Goal: Communication & Community: Answer question/provide support

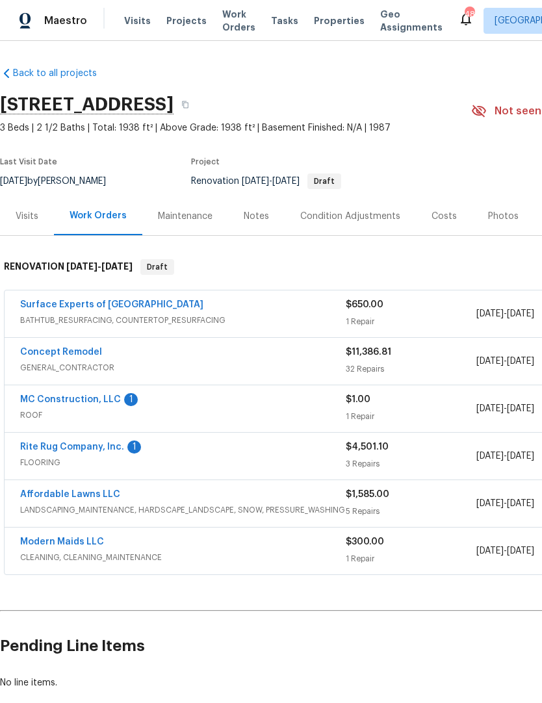
click at [108, 399] on link "MC Construction, LLC" at bounding box center [70, 399] width 101 height 9
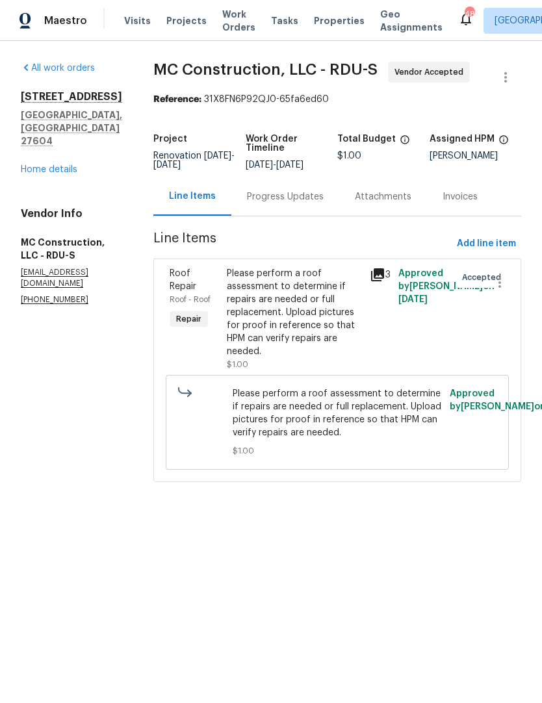
click at [278, 192] on div "Progress Updates" at bounding box center [285, 196] width 77 height 13
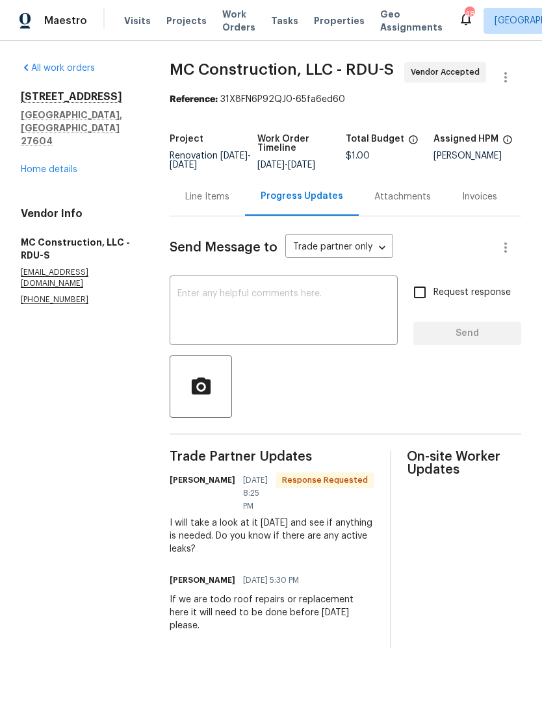
click at [234, 313] on textarea at bounding box center [283, 311] width 212 height 45
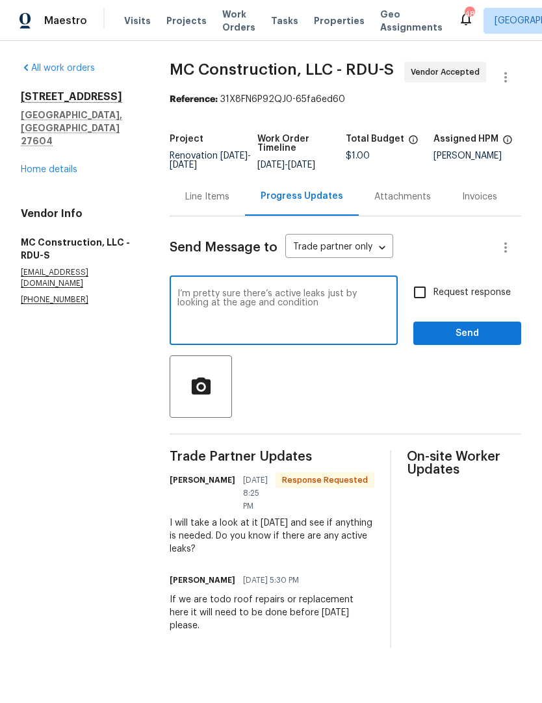
type textarea "I’m pretty sure there’s active leaks just by looking at the age and condition"
click at [433, 304] on input "Request response" at bounding box center [419, 292] width 27 height 27
checkbox input "true"
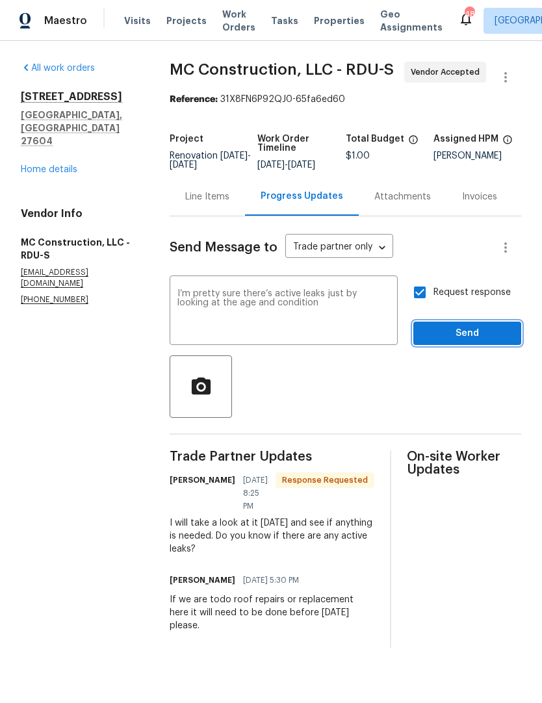
click at [449, 342] on span "Send" at bounding box center [466, 333] width 87 height 16
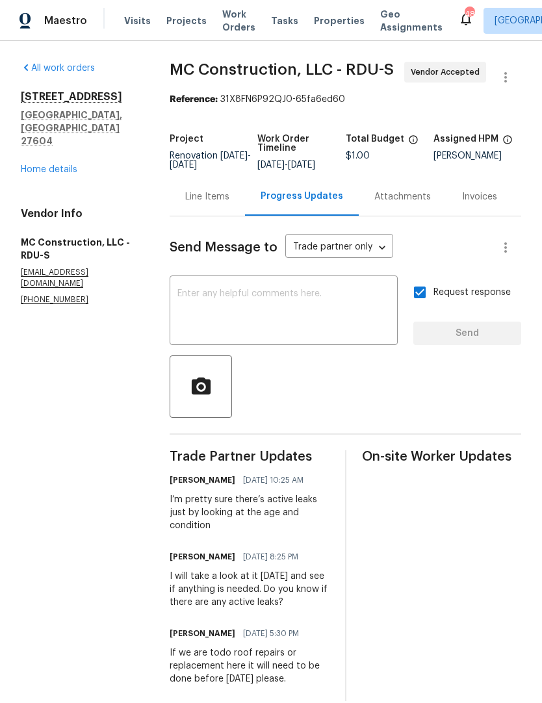
click at [207, 203] on div "Line Items" at bounding box center [207, 196] width 44 height 13
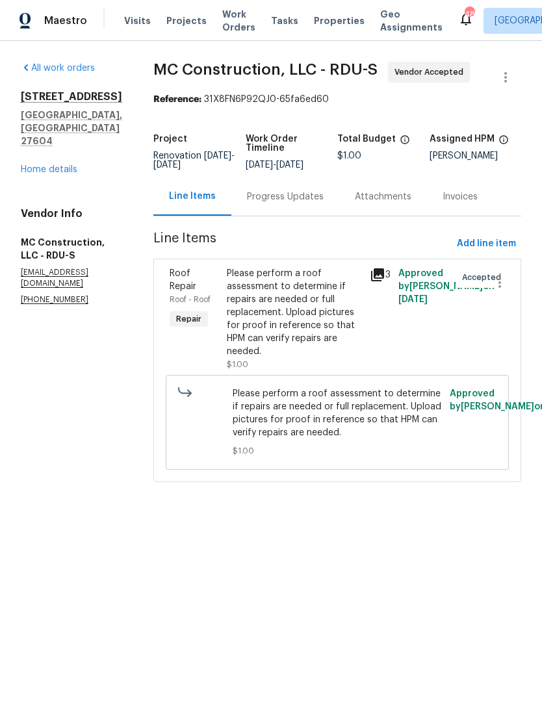
click at [358, 340] on div "Please perform a roof assessment to determine if repairs are needed or full rep…" at bounding box center [294, 319] width 143 height 112
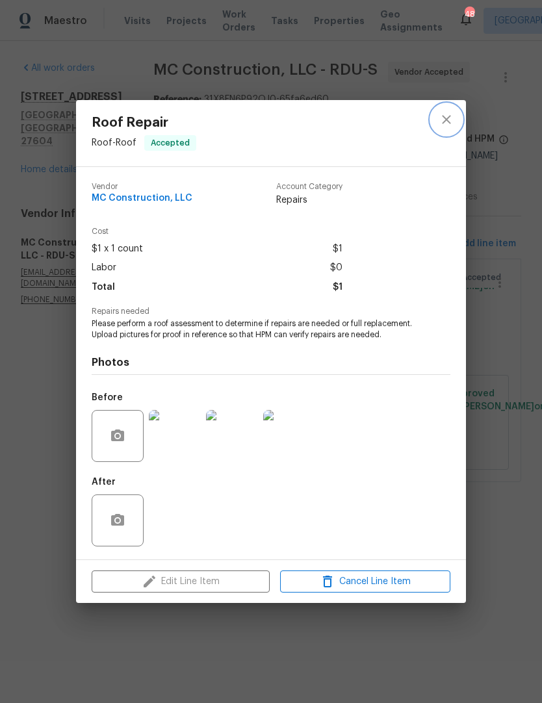
click at [449, 123] on icon "close" at bounding box center [446, 120] width 16 height 16
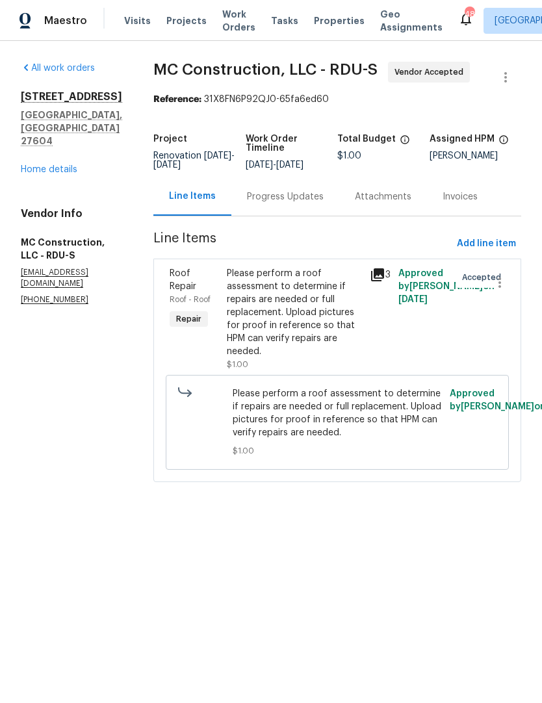
click at [57, 165] on link "Home details" at bounding box center [49, 169] width 57 height 9
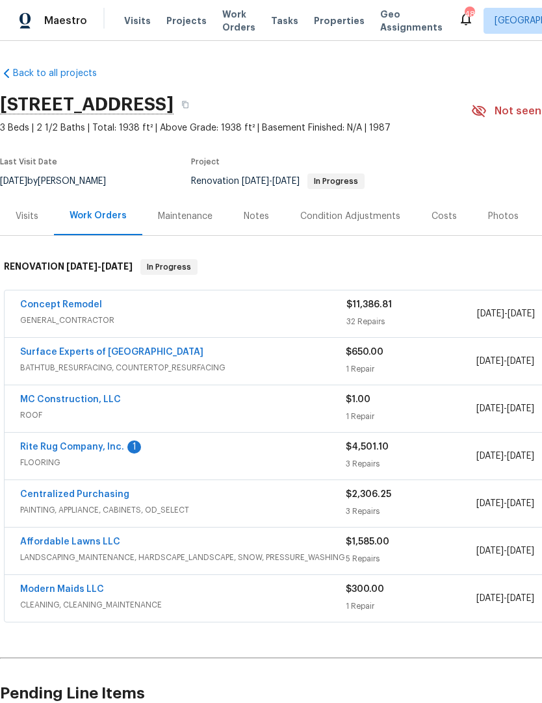
click at [63, 451] on link "Rite Rug Company, Inc." at bounding box center [72, 446] width 104 height 9
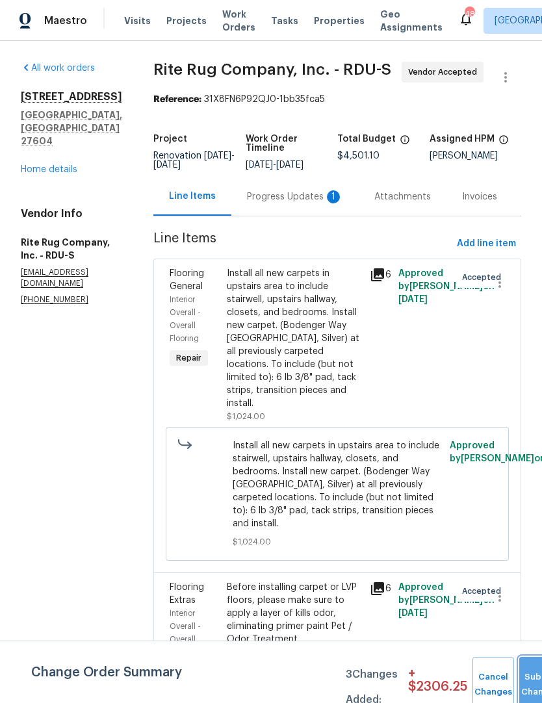
click at [529, 668] on button "Submit Changes" at bounding box center [540, 685] width 42 height 56
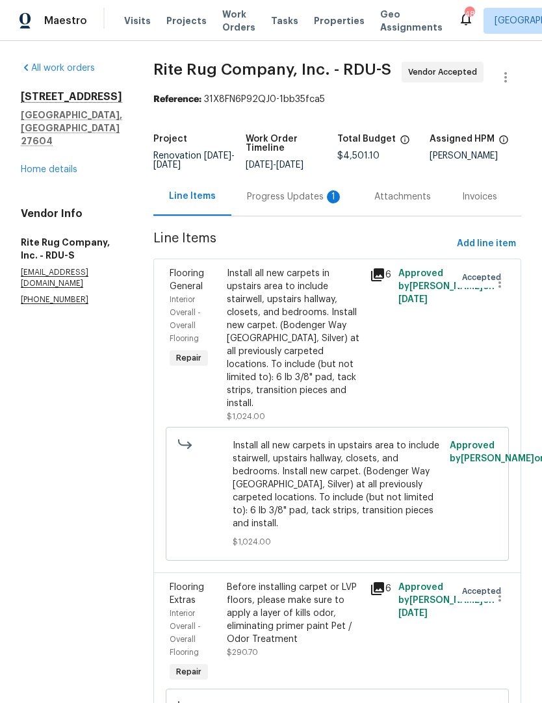
click at [531, 676] on div "All work orders [STREET_ADDRESS][PERSON_NAME] Home details Vendor Info Rite Rug…" at bounding box center [271, 600] width 542 height 1118
click at [320, 203] on div "Progress Updates 1" at bounding box center [295, 196] width 96 height 13
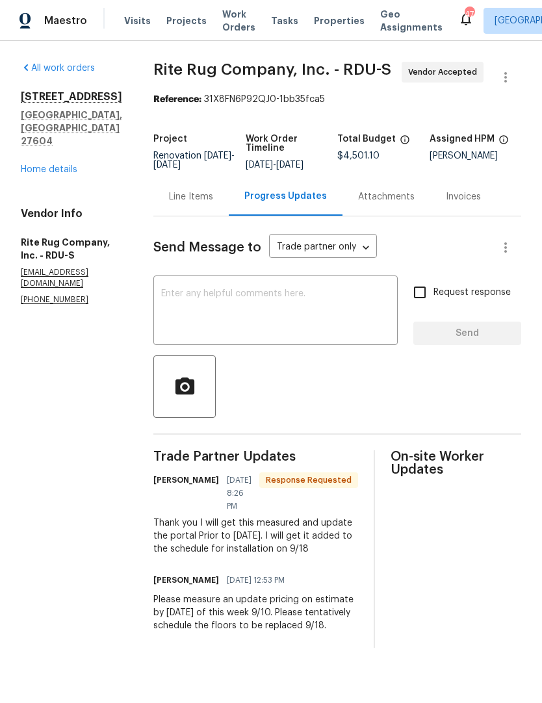
click at [57, 165] on link "Home details" at bounding box center [49, 169] width 57 height 9
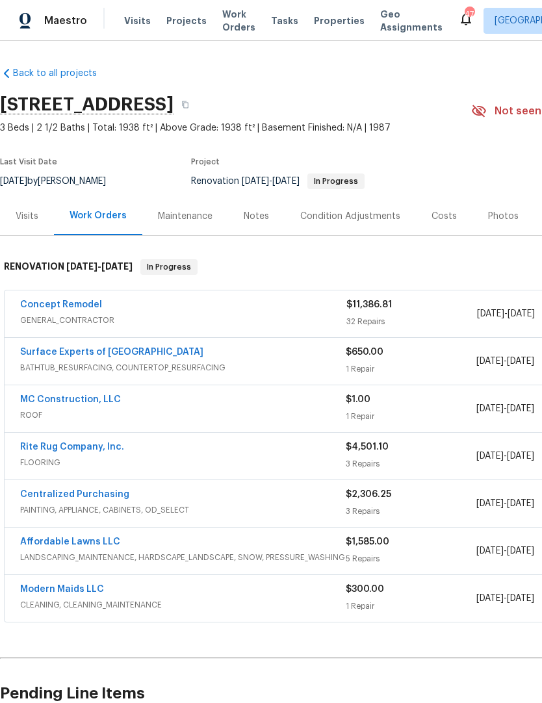
click at [110, 447] on link "Rite Rug Company, Inc." at bounding box center [72, 446] width 104 height 9
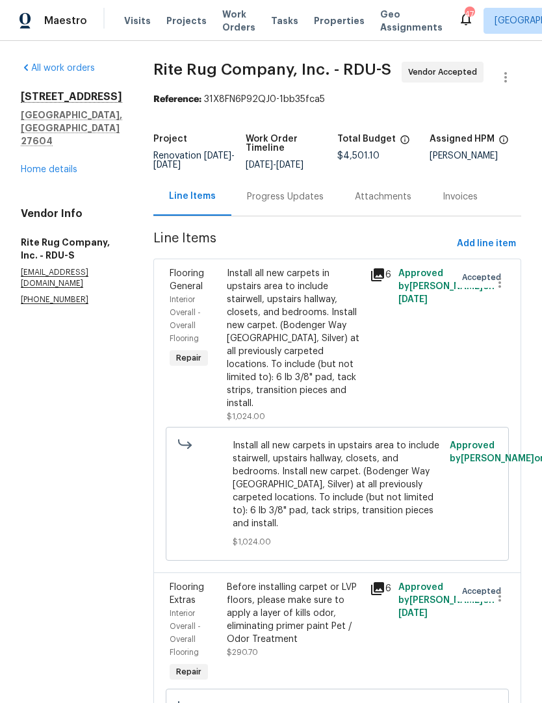
click at [307, 203] on div "Progress Updates" at bounding box center [285, 196] width 77 height 13
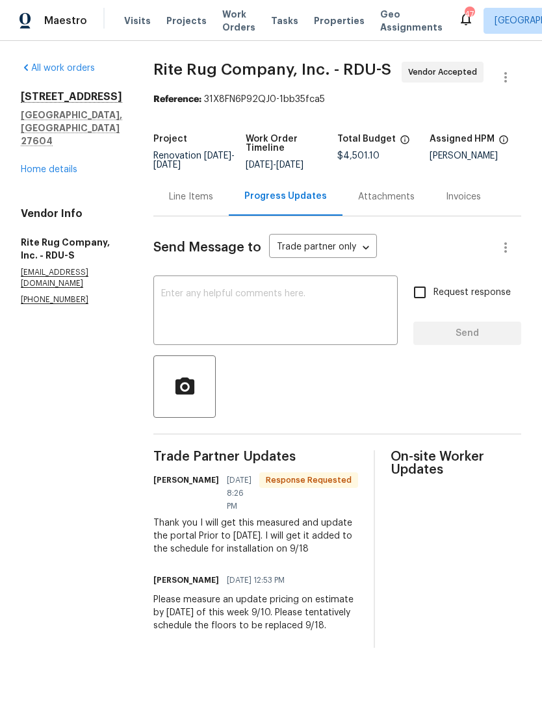
click at [294, 312] on textarea at bounding box center [275, 311] width 229 height 45
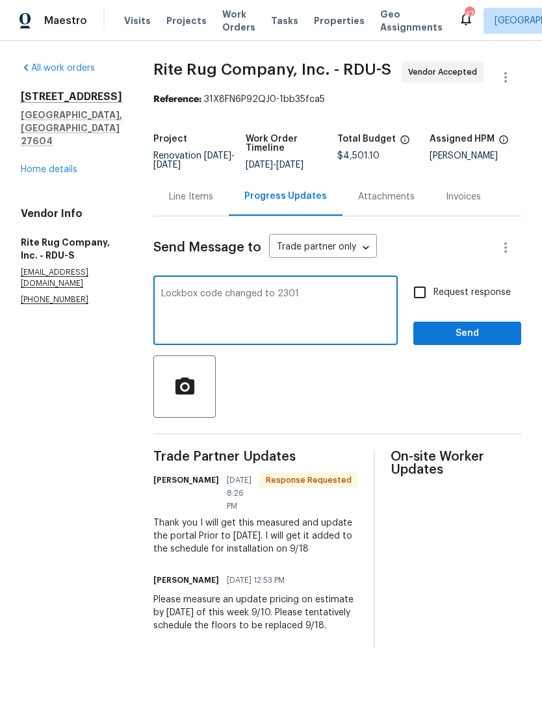
type textarea "Lockbox code changed to 2301"
click at [433, 302] on input "Request response" at bounding box center [419, 292] width 27 height 27
checkbox input "true"
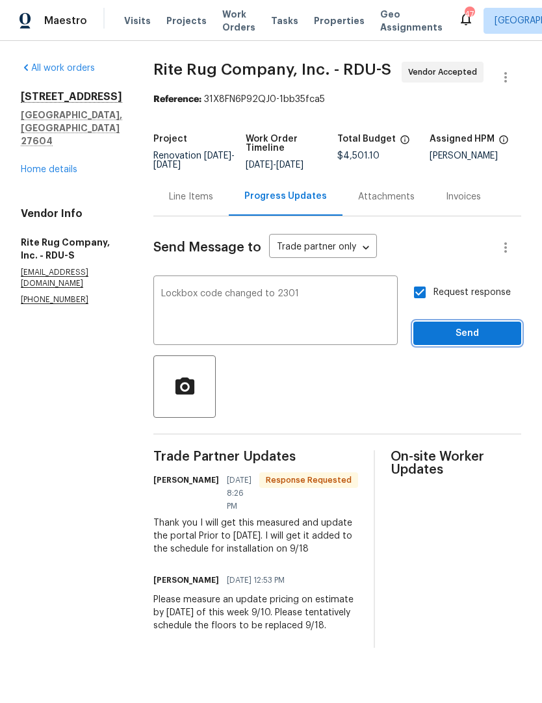
click at [450, 342] on span "Send" at bounding box center [466, 333] width 87 height 16
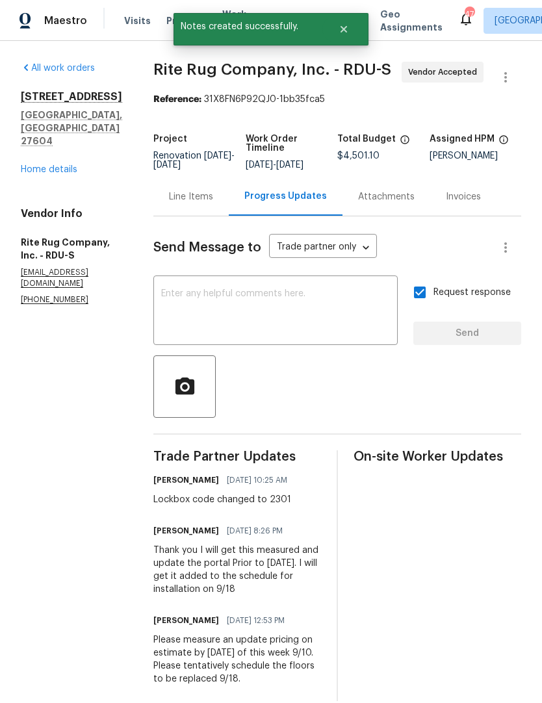
click at [70, 168] on div "All work orders [STREET_ADDRESS][PERSON_NAME] Home details Vendor Info Rite Rug…" at bounding box center [71, 184] width 101 height 244
click at [47, 165] on link "Home details" at bounding box center [49, 169] width 57 height 9
